Goal: Task Accomplishment & Management: Use online tool/utility

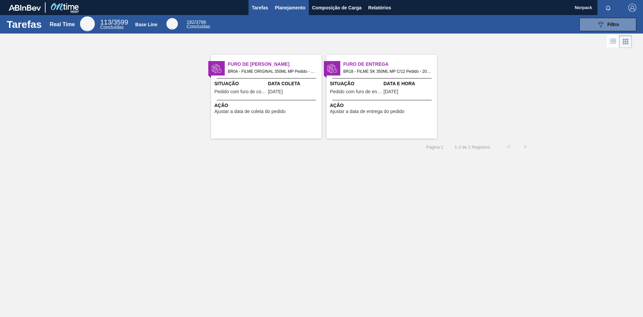
click at [294, 9] on span "Planejamento" at bounding box center [290, 8] width 30 height 8
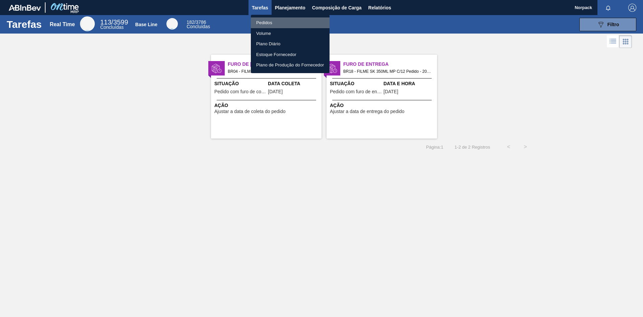
click at [262, 22] on li "Pedidos" at bounding box center [290, 22] width 79 height 11
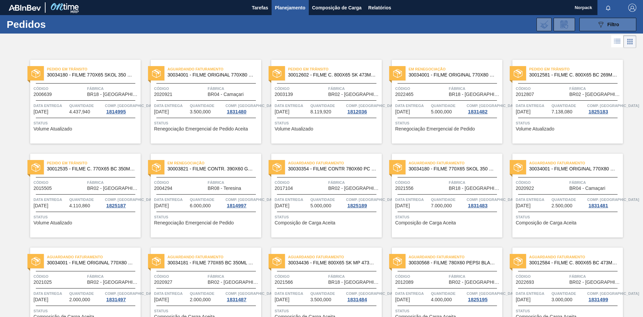
click at [610, 25] on span "Filtro" at bounding box center [614, 24] width 12 height 5
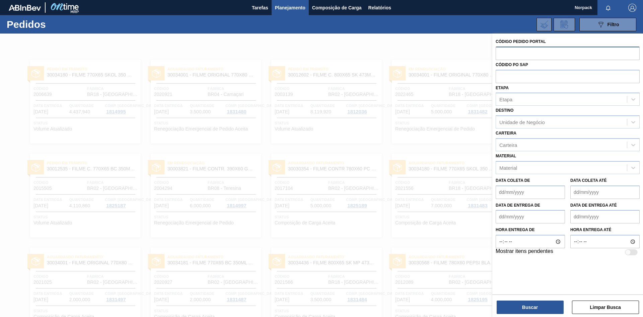
click at [557, 51] on input "text" at bounding box center [568, 53] width 144 height 13
paste input "1983464"
type input "1983464"
click at [532, 305] on button "Buscar" at bounding box center [530, 306] width 67 height 13
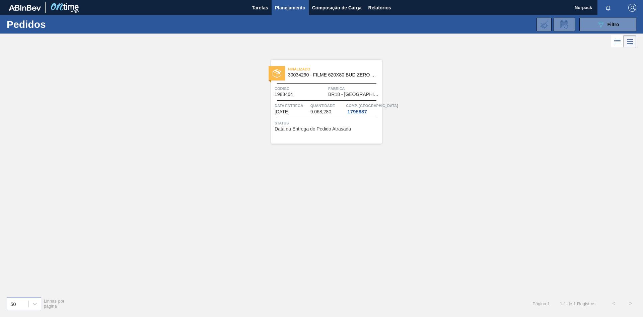
click at [346, 73] on span "30034290 - FILME 620X80 BUD ZERO 350 SLK C8" at bounding box center [332, 74] width 88 height 5
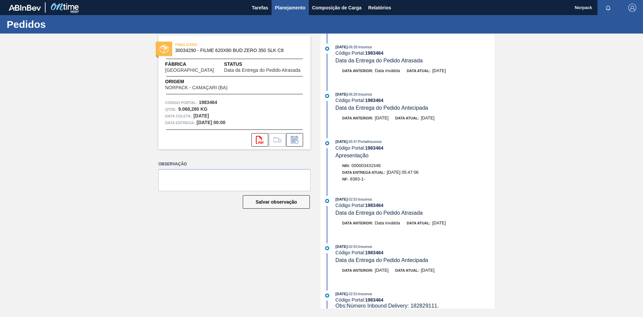
click at [281, 13] on button "Planejamento" at bounding box center [290, 7] width 37 height 15
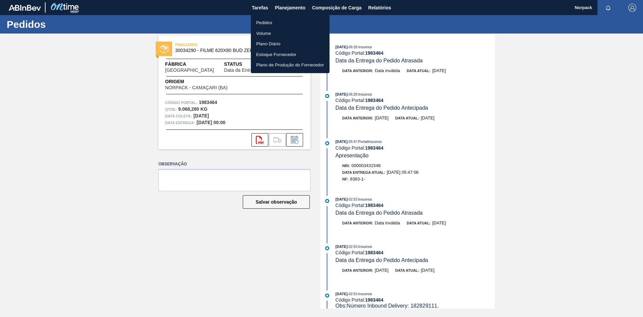
click at [263, 23] on li "Pedidos" at bounding box center [290, 22] width 79 height 11
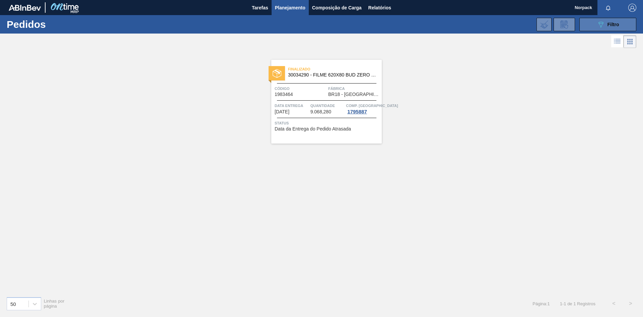
click at [620, 20] on button "089F7B8B-B2A5-4AFE-B5C0-19BA573D28AC Filtro" at bounding box center [607, 24] width 57 height 13
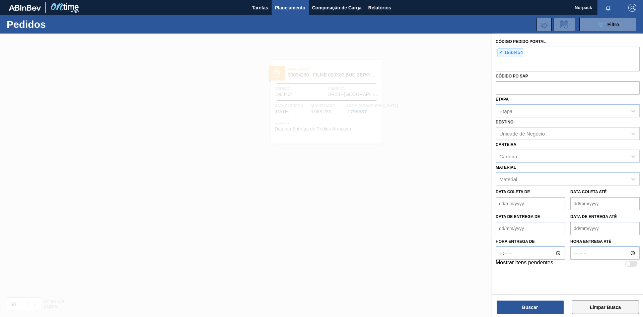
click at [597, 304] on button "Limpar Busca" at bounding box center [605, 306] width 67 height 13
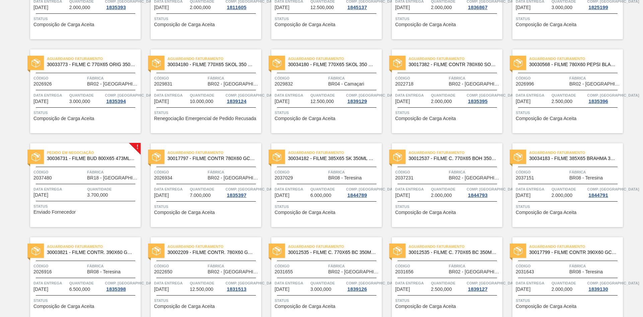
scroll to position [536, 0]
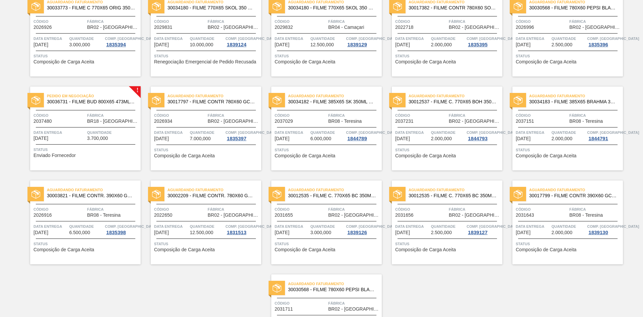
click at [90, 128] on div "Pedido em Negociação 30036731 - FILME BUD 800X65 473ML MP C12 Código 2037480 Fá…" at bounding box center [85, 128] width 111 height 84
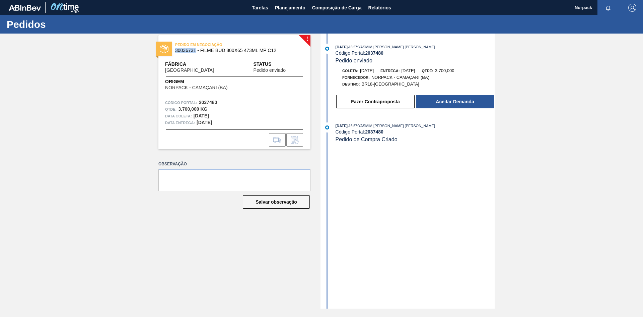
drag, startPoint x: 176, startPoint y: 50, endPoint x: 196, endPoint y: 51, distance: 19.8
click at [196, 51] on span "30036731 - FILME BUD 800X65 473ML MP C12" at bounding box center [236, 50] width 122 height 5
copy span "30036731"
drag, startPoint x: 199, startPoint y: 100, endPoint x: 224, endPoint y: 102, distance: 24.9
click at [224, 102] on div "Código Portal: 2037480" at bounding box center [234, 102] width 139 height 7
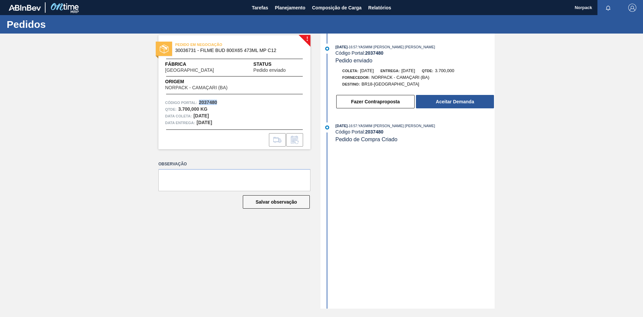
copy strong "2037480"
click at [449, 101] on button "Aceitar Demanda" at bounding box center [455, 101] width 78 height 13
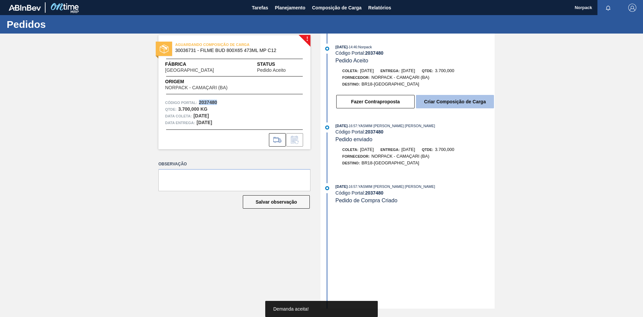
click at [456, 102] on button "Criar Composição de Carga" at bounding box center [455, 101] width 78 height 13
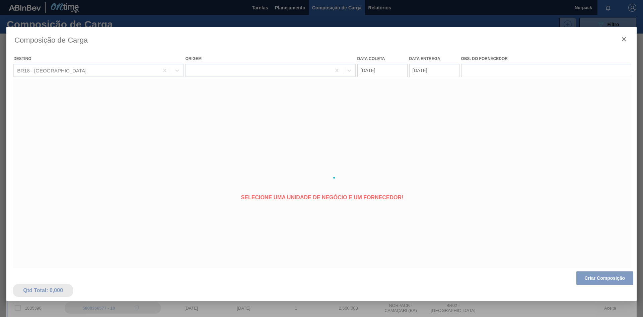
type coleta "[DATE]"
type entrega "[DATE]"
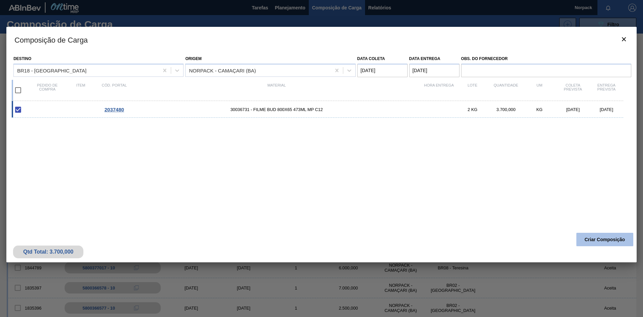
click at [597, 240] on button "Criar Composição" at bounding box center [604, 238] width 57 height 13
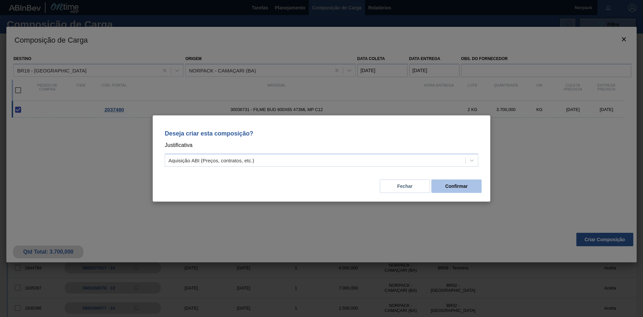
click at [464, 185] on button "Confirmar" at bounding box center [456, 185] width 50 height 13
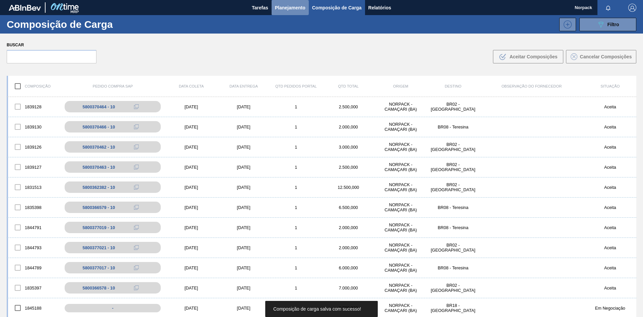
click at [280, 10] on span "Planejamento" at bounding box center [290, 8] width 30 height 8
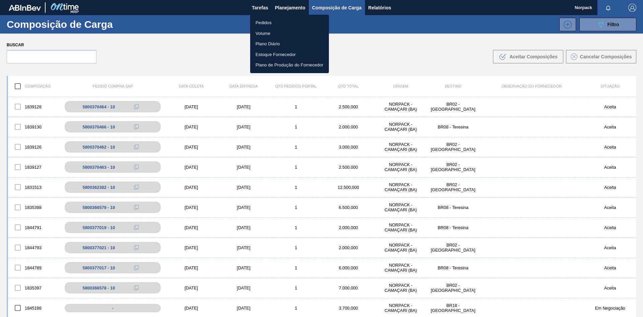
click at [262, 19] on li "Pedidos" at bounding box center [289, 22] width 79 height 11
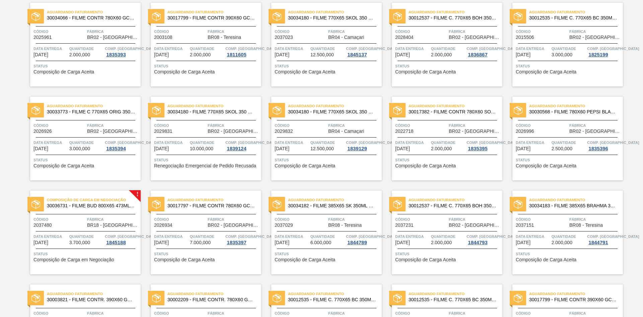
scroll to position [502, 0]
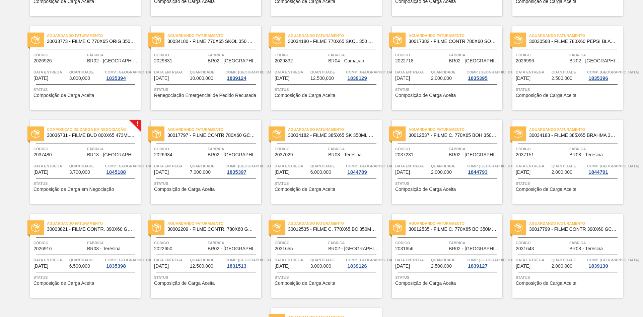
click at [113, 151] on span "Fábrica" at bounding box center [113, 148] width 52 height 7
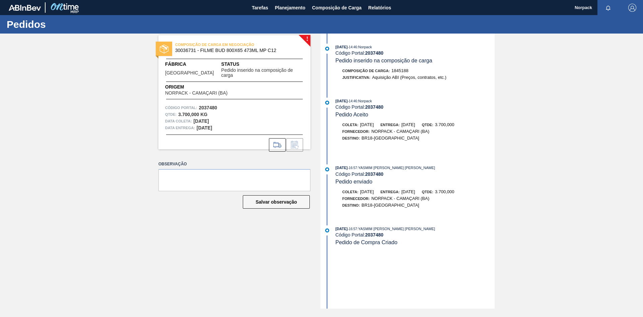
click at [415, 125] on span "[DATE]" at bounding box center [408, 124] width 14 height 5
